Goal: Task Accomplishment & Management: Complete application form

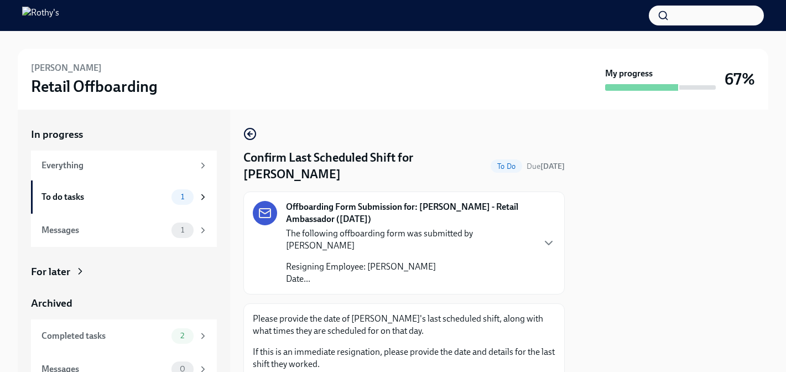
scroll to position [162, 0]
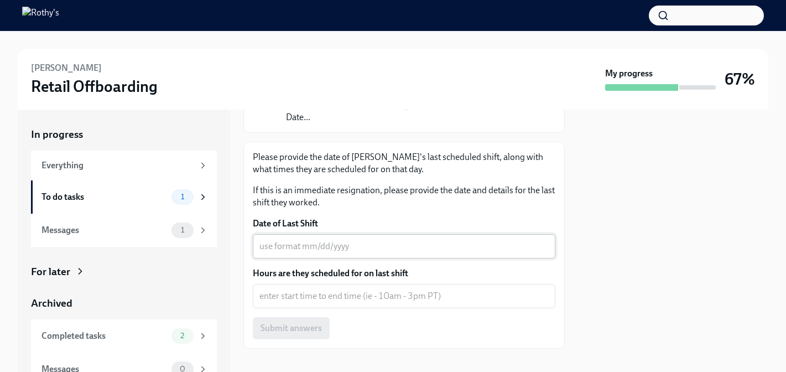
click at [318, 240] on textarea "Date of Last Shift" at bounding box center [404, 246] width 289 height 13
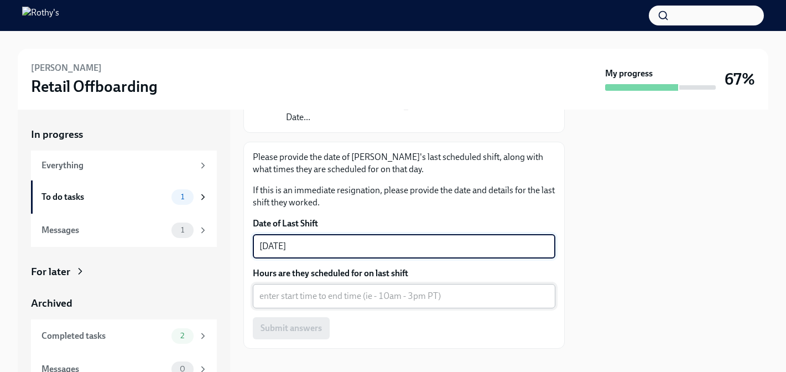
type textarea "[DATE]"
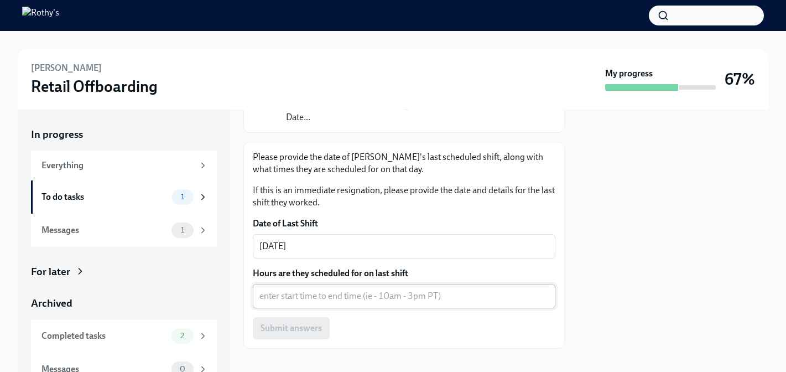
click at [372, 291] on div "x ​" at bounding box center [404, 296] width 303 height 24
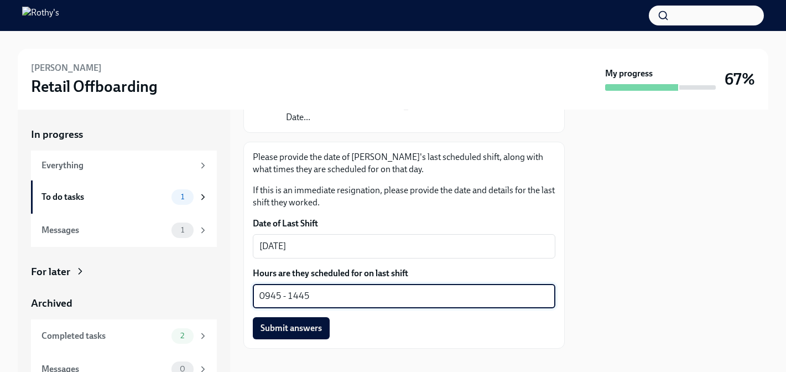
type textarea "0945 - 1445"
click at [644, 299] on div at bounding box center [673, 241] width 190 height 262
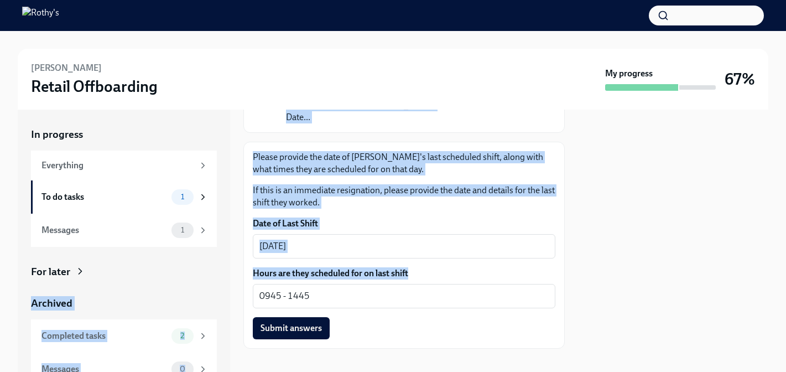
drag, startPoint x: 312, startPoint y: 291, endPoint x: 190, endPoint y: 285, distance: 121.9
click at [193, 286] on div "In progress Everything To do tasks 1 Messages 1 For later Archived Completed ta…" at bounding box center [393, 241] width 751 height 262
click at [451, 267] on label "Hours are they scheduled for on last shift" at bounding box center [404, 273] width 303 height 12
click at [451, 289] on textarea "0945 - 1445" at bounding box center [404, 295] width 289 height 13
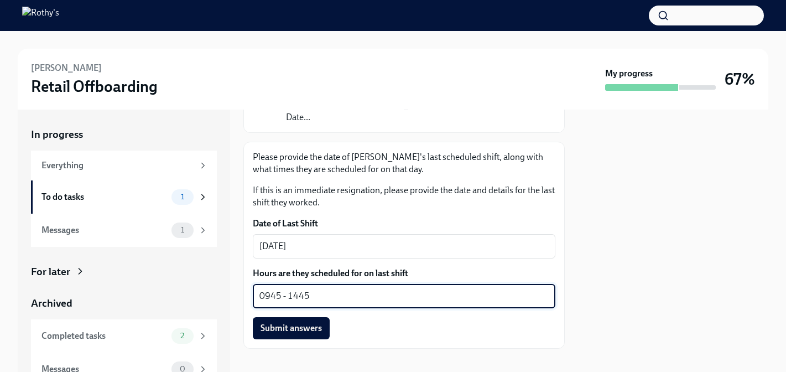
drag, startPoint x: 311, startPoint y: 282, endPoint x: 247, endPoint y: 281, distance: 64.2
click at [247, 281] on div "Please provide the date of [PERSON_NAME]'s last scheduled shift, along with wha…" at bounding box center [405, 245] width 322 height 207
type textarea "2"
type textarea "9:45a - 2:45p"
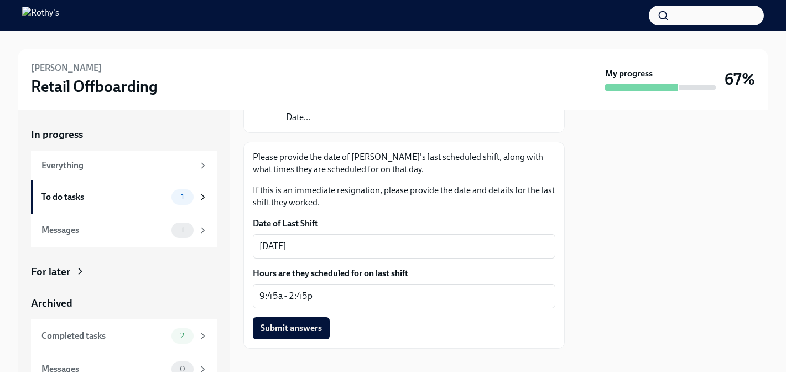
click at [287, 328] on div "Please provide the date of [PERSON_NAME]'s last scheduled shift, along with wha…" at bounding box center [405, 245] width 322 height 207
click at [287, 317] on button "Submit answers" at bounding box center [291, 328] width 77 height 22
